Goal: Information Seeking & Learning: Check status

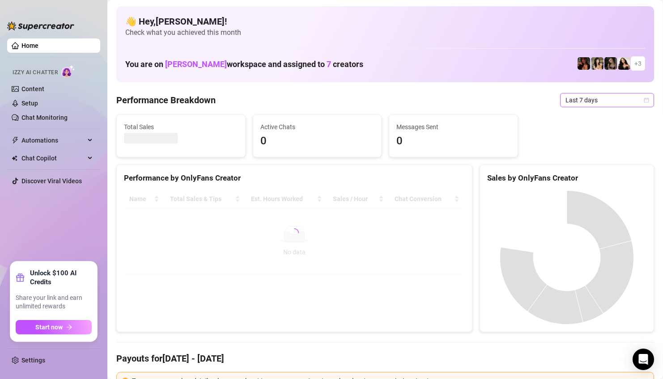
click at [604, 101] on span "Last 7 days" at bounding box center [607, 100] width 83 height 13
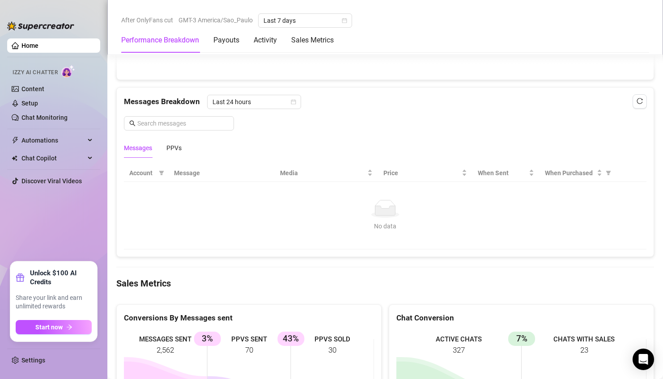
scroll to position [765, 0]
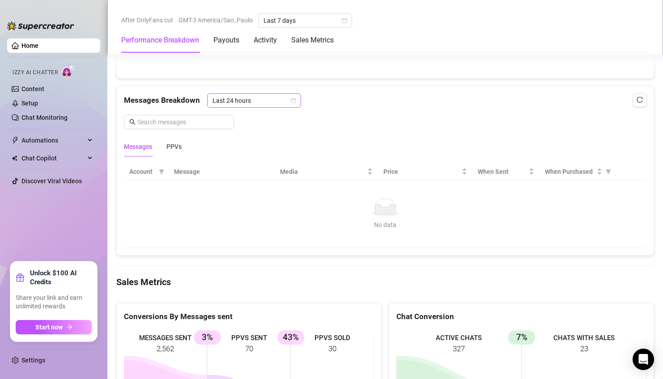
click at [249, 103] on span "Last 24 hours" at bounding box center [254, 100] width 83 height 13
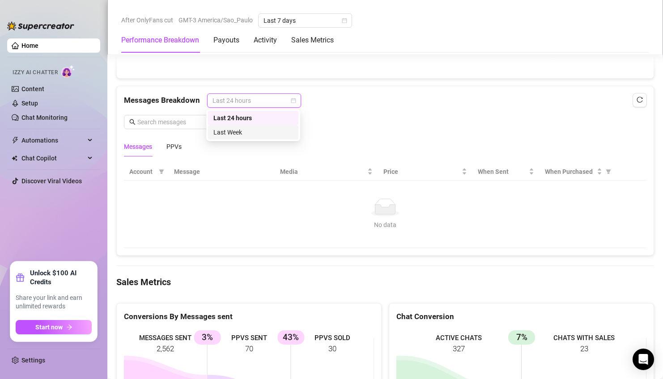
click at [239, 127] on div "Last Week" at bounding box center [253, 132] width 90 height 14
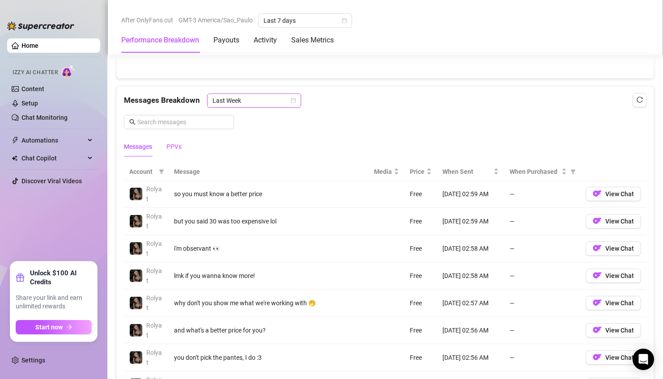
click at [170, 148] on div "PPVs" at bounding box center [173, 147] width 15 height 10
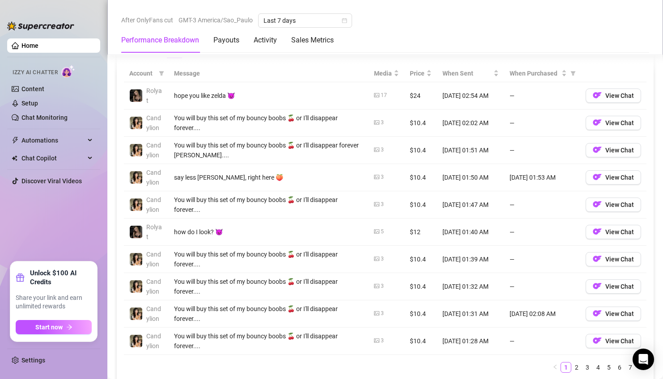
scroll to position [864, 0]
click at [574, 370] on link "2" at bounding box center [577, 367] width 10 height 10
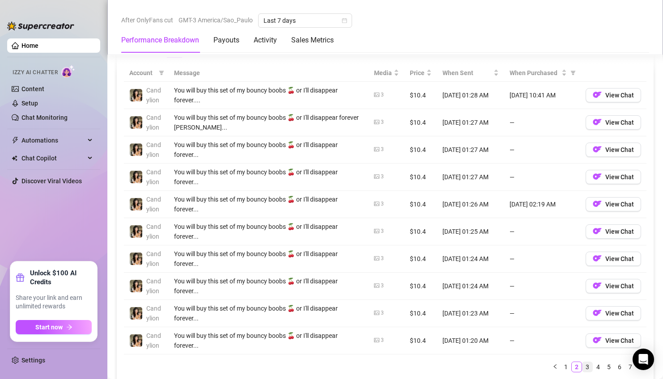
click at [585, 368] on link "3" at bounding box center [588, 367] width 10 height 10
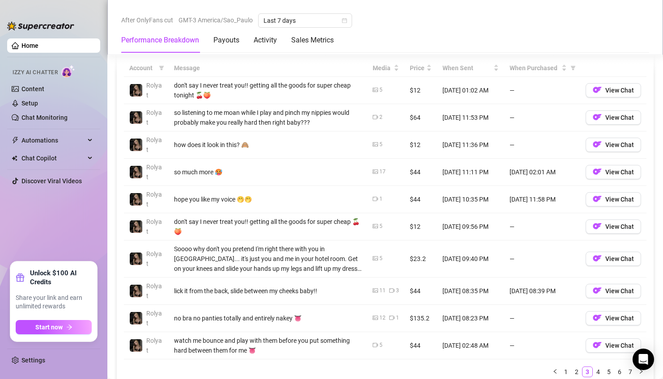
scroll to position [870, 0]
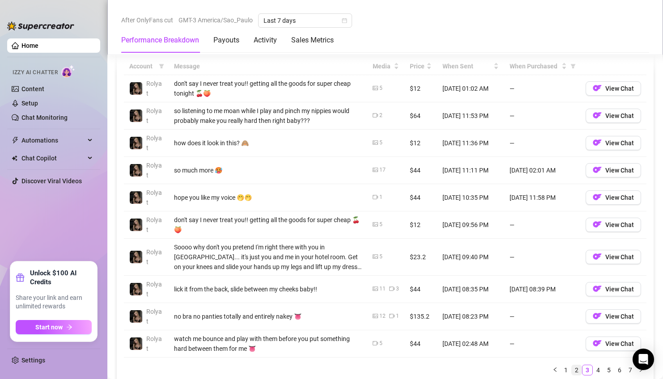
click at [578, 370] on link "2" at bounding box center [577, 371] width 10 height 10
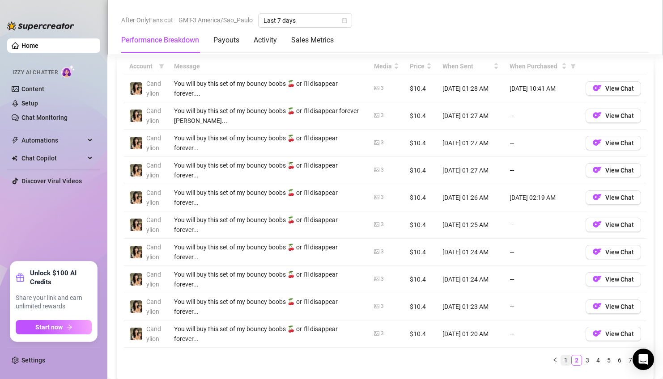
click at [568, 362] on link "1" at bounding box center [566, 361] width 10 height 10
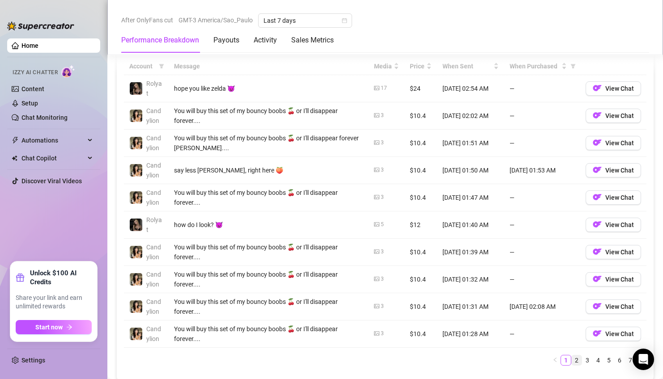
click at [575, 363] on link "2" at bounding box center [577, 361] width 10 height 10
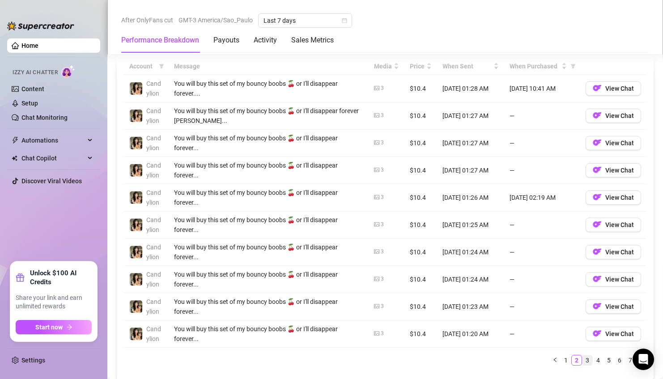
click at [588, 361] on link "3" at bounding box center [588, 361] width 10 height 10
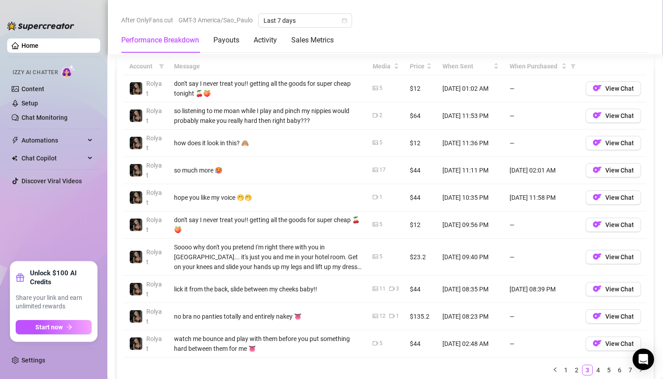
scroll to position [889, 0]
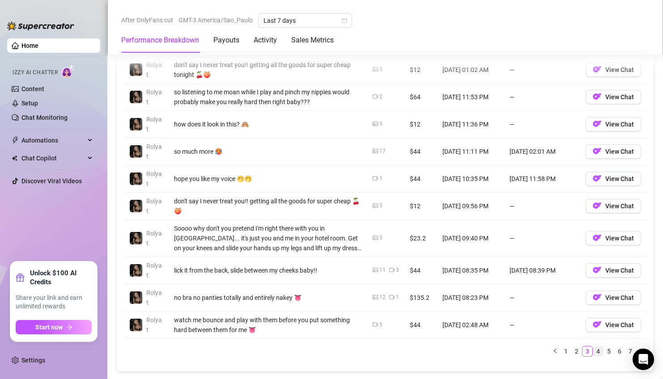
click at [598, 349] on link "4" at bounding box center [598, 352] width 10 height 10
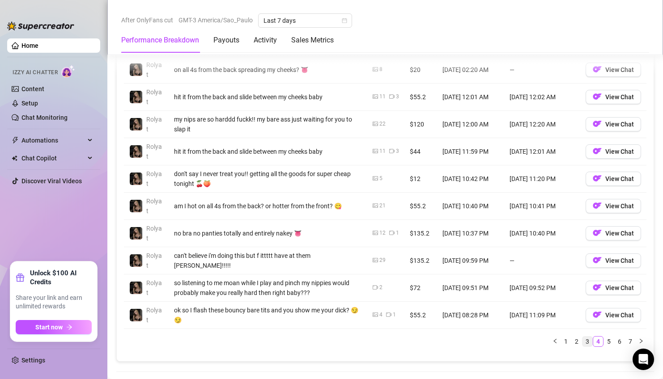
click at [589, 341] on link "3" at bounding box center [588, 342] width 10 height 10
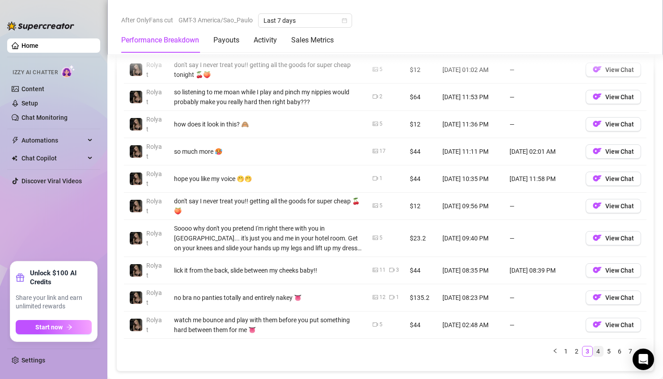
click at [599, 351] on link "4" at bounding box center [598, 352] width 10 height 10
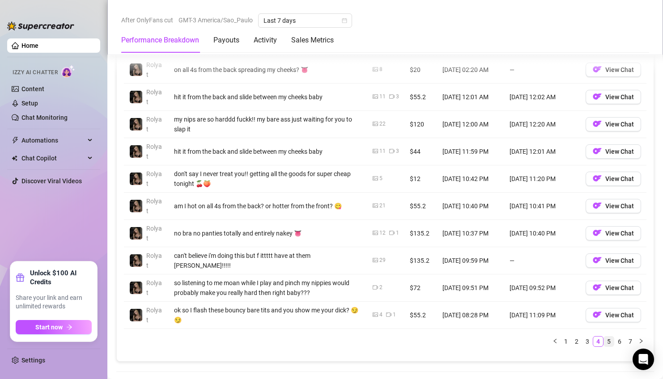
click at [608, 340] on link "5" at bounding box center [609, 342] width 10 height 10
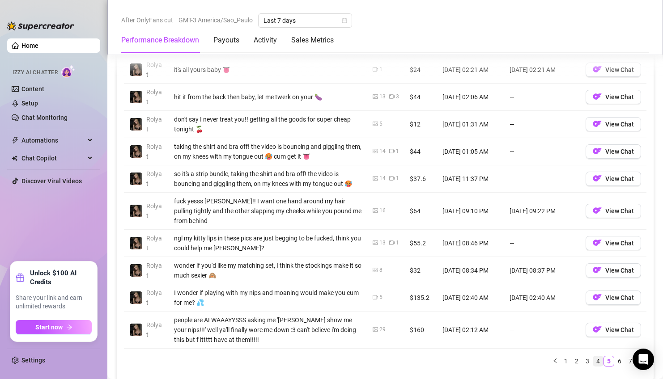
click at [596, 357] on link "4" at bounding box center [598, 362] width 10 height 10
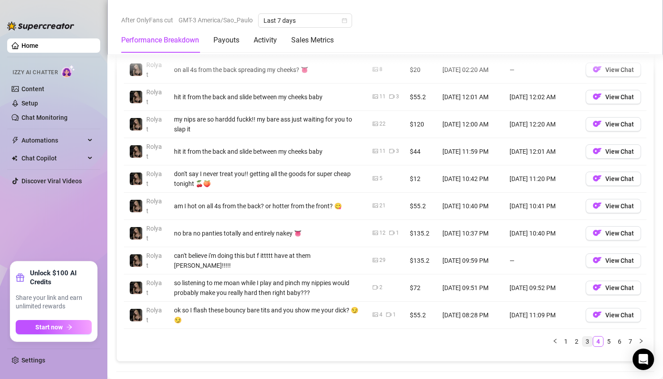
click at [587, 340] on link "3" at bounding box center [588, 342] width 10 height 10
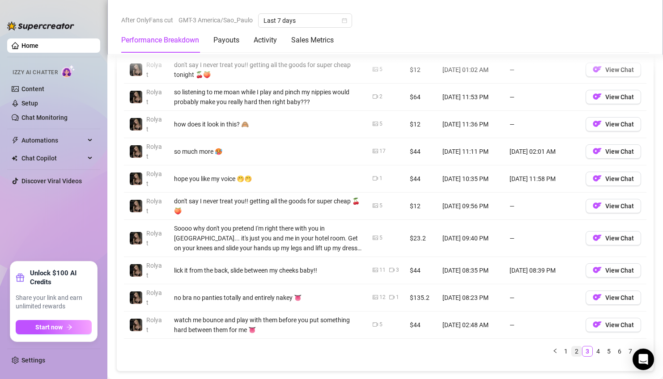
click at [575, 354] on link "2" at bounding box center [577, 352] width 10 height 10
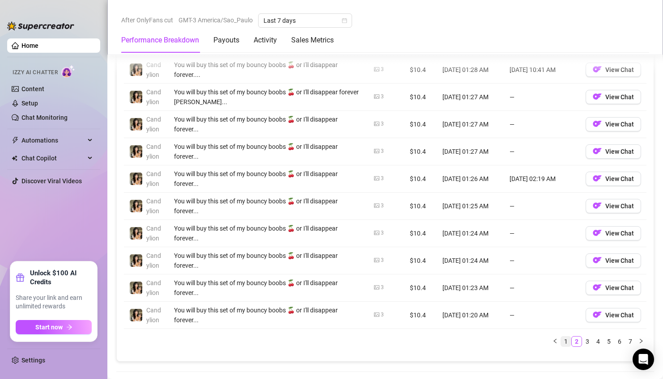
click at [567, 344] on link "1" at bounding box center [566, 342] width 10 height 10
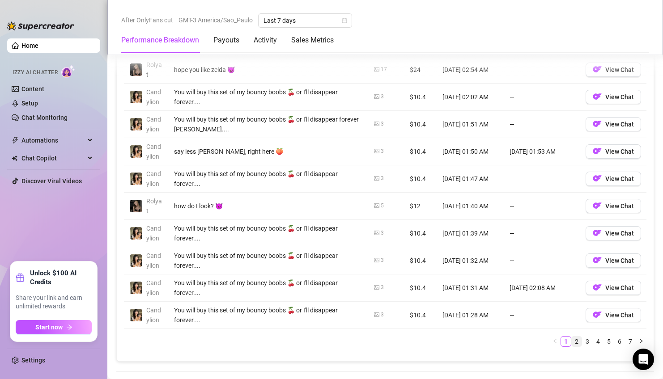
click at [578, 345] on link "2" at bounding box center [577, 342] width 10 height 10
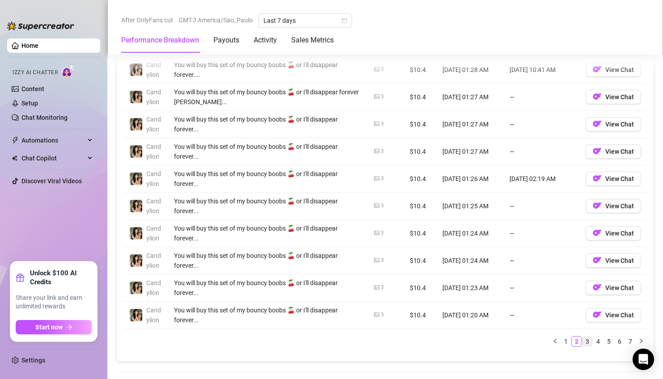
click at [588, 343] on link "3" at bounding box center [588, 342] width 10 height 10
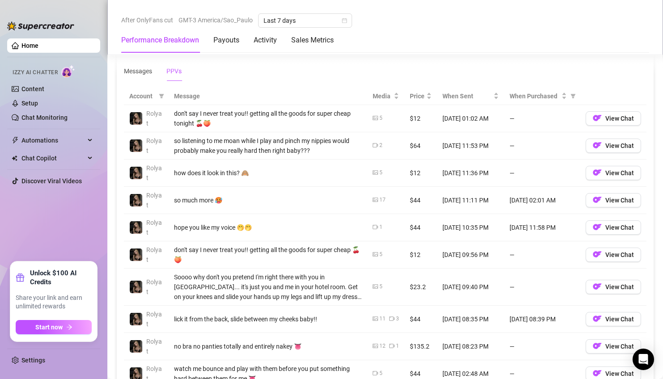
scroll to position [836, 0]
